Goal: Task Accomplishment & Management: Use online tool/utility

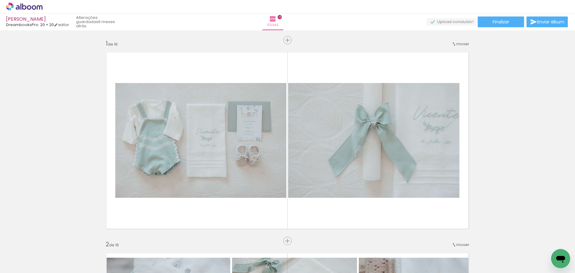
scroll to position [180, 0]
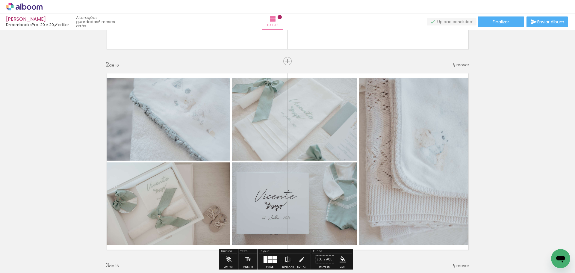
click at [28, 263] on span "Adicionar Fotos" at bounding box center [21, 265] width 18 height 7
click at [0, 0] on input "file" at bounding box center [0, 0] width 0 height 0
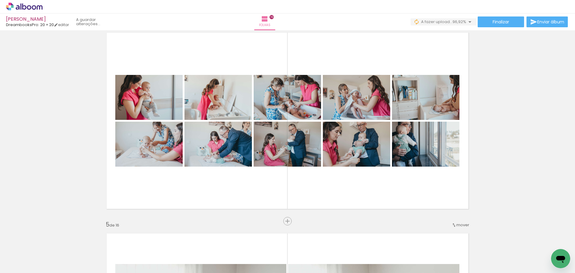
scroll to position [599, 0]
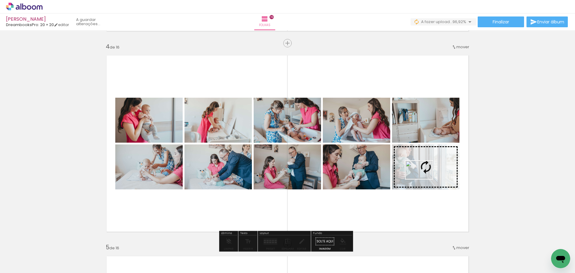
drag, startPoint x: 550, startPoint y: 247, endPoint x: 424, endPoint y: 179, distance: 143.5
click at [424, 179] on quentale-workspace at bounding box center [287, 136] width 575 height 273
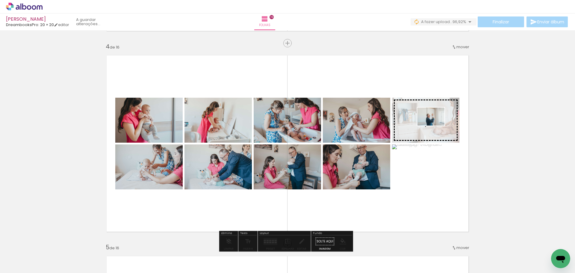
drag, startPoint x: 523, startPoint y: 259, endPoint x: 436, endPoint y: 127, distance: 157.9
click at [436, 127] on quentale-workspace at bounding box center [287, 136] width 575 height 273
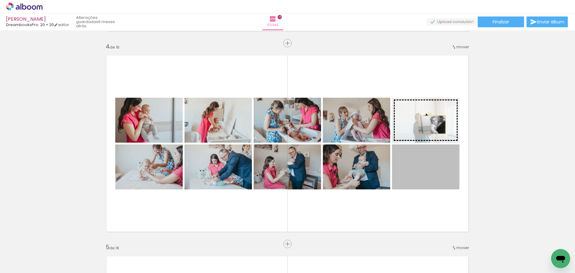
drag, startPoint x: 436, startPoint y: 181, endPoint x: 430, endPoint y: 125, distance: 56.4
click at [0, 0] on slot at bounding box center [0, 0] width 0 height 0
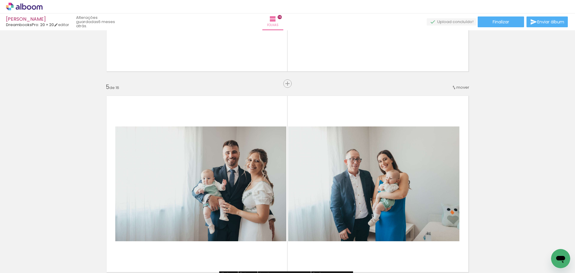
scroll to position [839, 0]
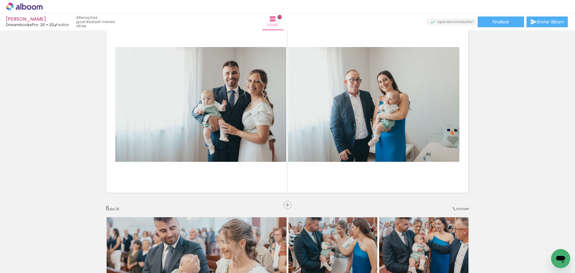
click at [17, 262] on span "Adicionar Fotos" at bounding box center [21, 265] width 18 height 7
click at [0, 0] on input "file" at bounding box center [0, 0] width 0 height 0
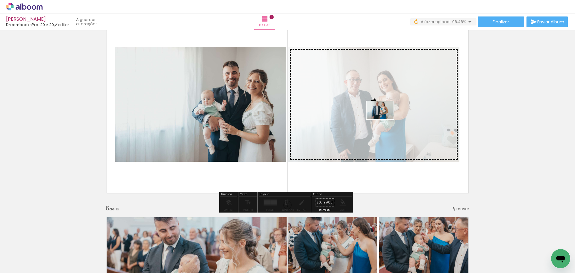
drag, startPoint x: 544, startPoint y: 252, endPoint x: 385, endPoint y: 119, distance: 207.0
click at [385, 119] on quentale-workspace at bounding box center [287, 136] width 575 height 273
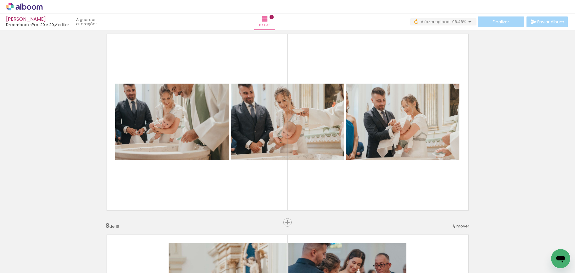
scroll to position [1229, 0]
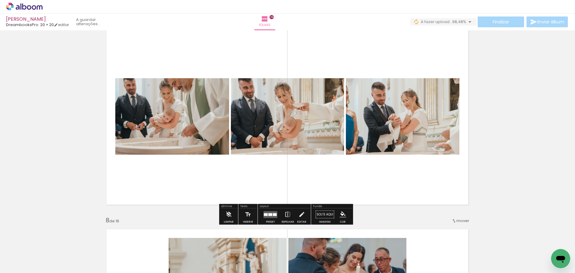
click at [23, 266] on span "Adicionar Fotos" at bounding box center [21, 265] width 18 height 7
click at [0, 0] on input "file" at bounding box center [0, 0] width 0 height 0
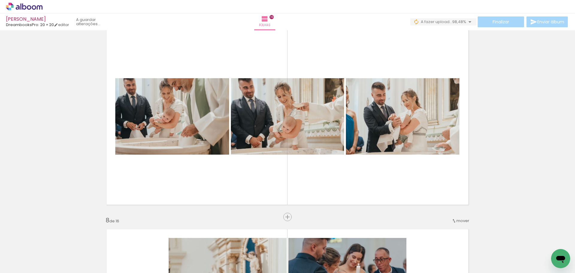
scroll to position [0, 0]
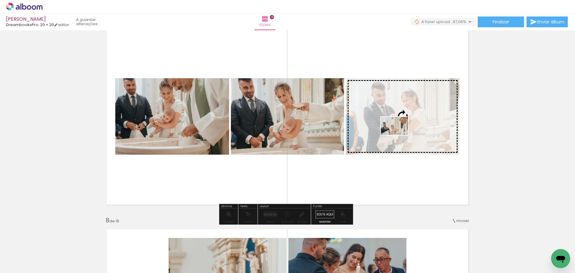
drag, startPoint x: 547, startPoint y: 249, endPoint x: 399, endPoint y: 135, distance: 186.7
click at [399, 135] on quentale-workspace at bounding box center [287, 136] width 575 height 273
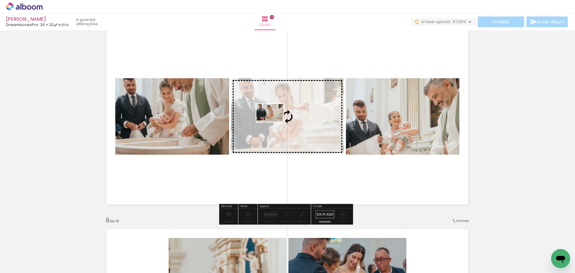
drag, startPoint x: 518, startPoint y: 256, endPoint x: 274, endPoint y: 122, distance: 277.7
click at [274, 122] on quentale-workspace at bounding box center [287, 136] width 575 height 273
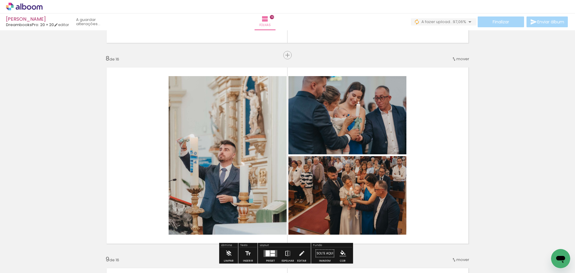
scroll to position [1468, 0]
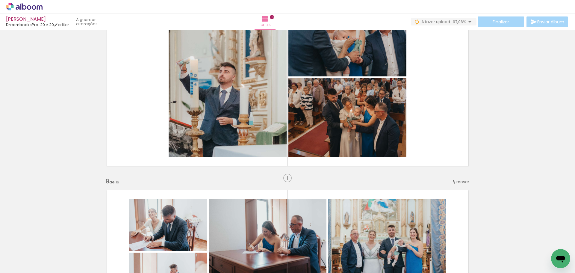
click at [12, 265] on iron-icon at bounding box center [8, 264] width 7 height 7
click at [0, 0] on input "file" at bounding box center [0, 0] width 0 height 0
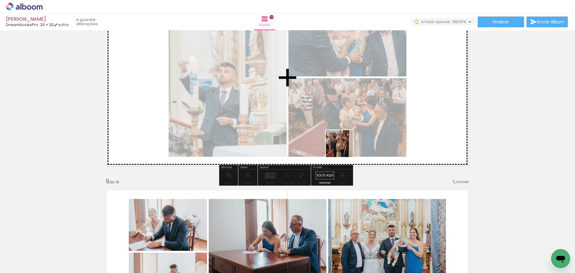
scroll to position [0, 1791]
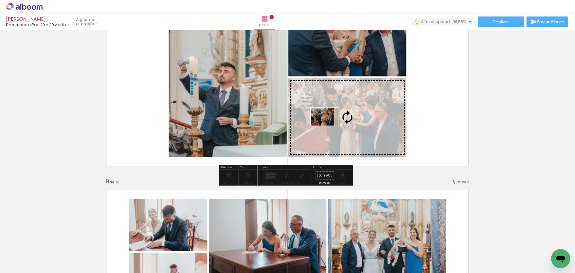
drag, startPoint x: 354, startPoint y: 154, endPoint x: 329, endPoint y: 126, distance: 37.4
click at [329, 126] on quentale-workspace at bounding box center [287, 136] width 575 height 273
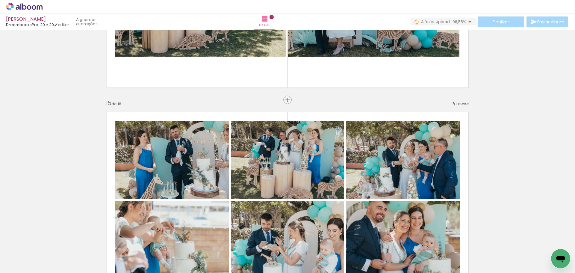
scroll to position [2817, 0]
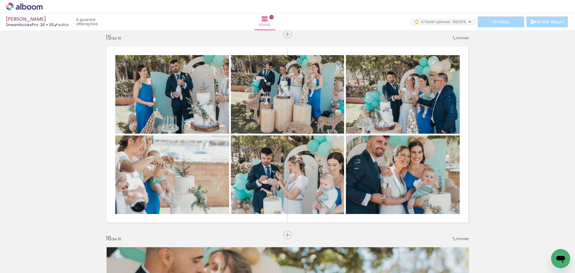
click at [16, 265] on span "Adicionar Fotos" at bounding box center [21, 265] width 18 height 7
click at [0, 0] on input "file" at bounding box center [0, 0] width 0 height 0
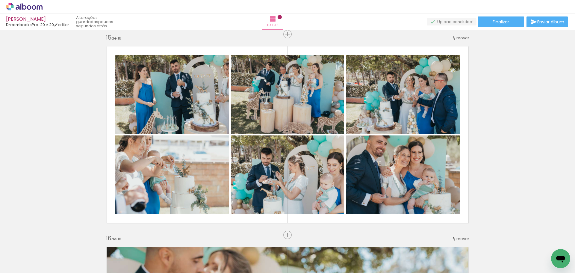
scroll to position [0, 1825]
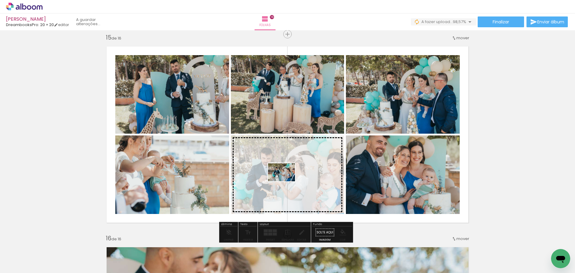
drag, startPoint x: 549, startPoint y: 251, endPoint x: 286, endPoint y: 181, distance: 271.6
click at [286, 181] on quentale-workspace at bounding box center [287, 136] width 575 height 273
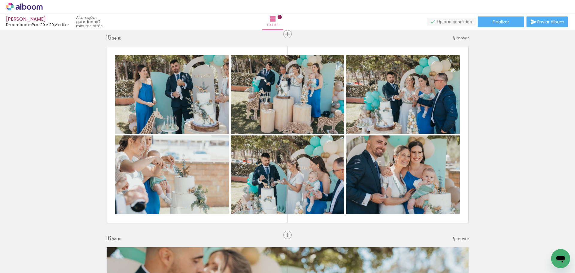
scroll to position [0, 1825]
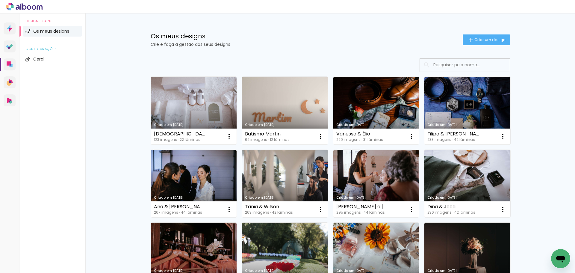
click at [452, 65] on input at bounding box center [473, 65] width 85 height 12
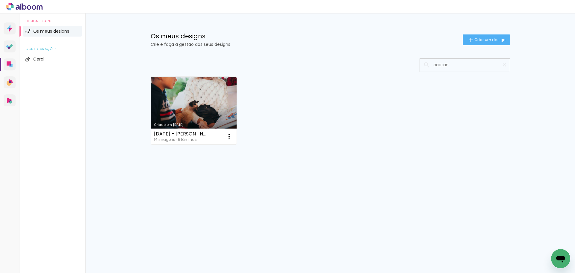
type input "caetano"
drag, startPoint x: 416, startPoint y: 67, endPoint x: 391, endPoint y: 67, distance: 24.6
click at [391, 67] on div at bounding box center [331, 64] width 360 height 13
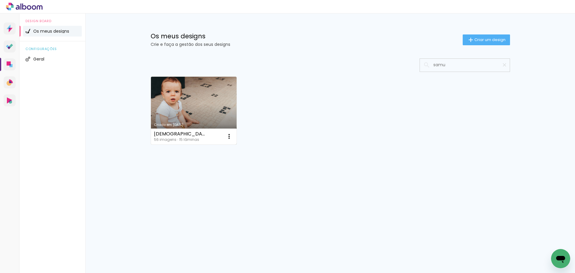
type input "samu"
type paper-input "samu"
click at [186, 99] on link "Criado em [DATE]" at bounding box center [194, 111] width 86 height 68
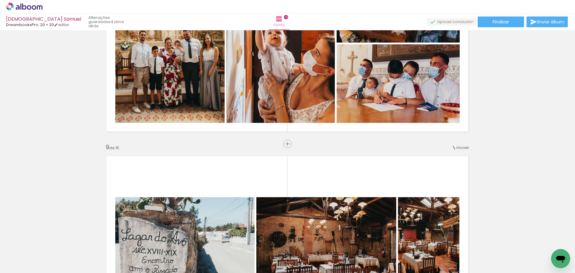
scroll to position [1588, 0]
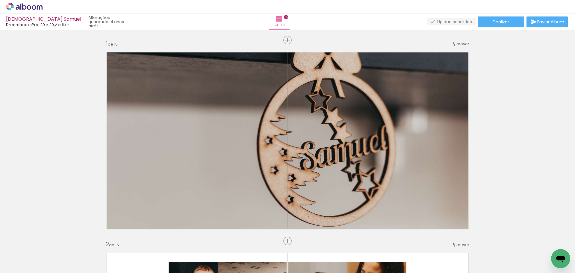
scroll to position [1588, 0]
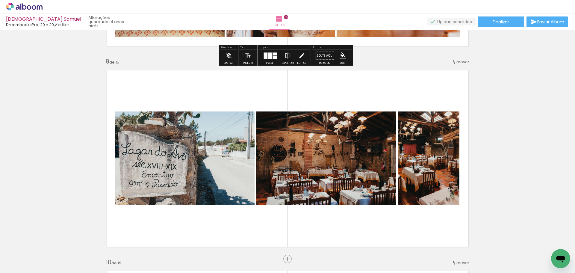
click at [18, 9] on icon at bounding box center [24, 7] width 37 height 8
